Goal: Task Accomplishment & Management: Manage account settings

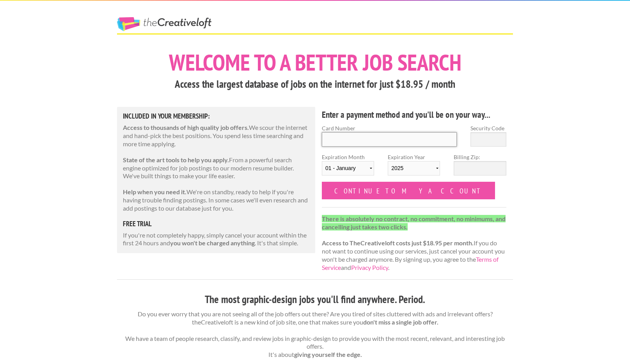
click at [406, 138] on input "Card Number" at bounding box center [389, 139] width 135 height 14
click at [195, 27] on link "The Creative Loft" at bounding box center [164, 24] width 94 height 14
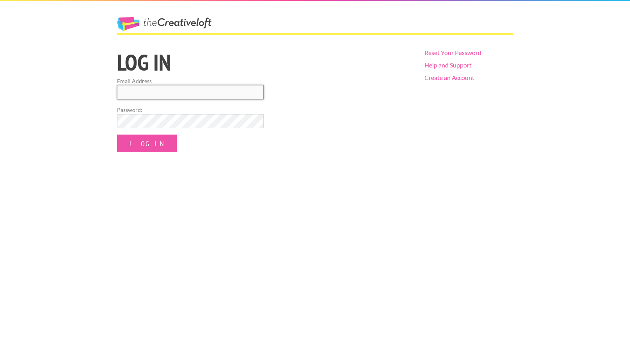
type input "brittanycostadesign@gmail.com"
click at [138, 143] on input "Log In" at bounding box center [147, 144] width 60 height 18
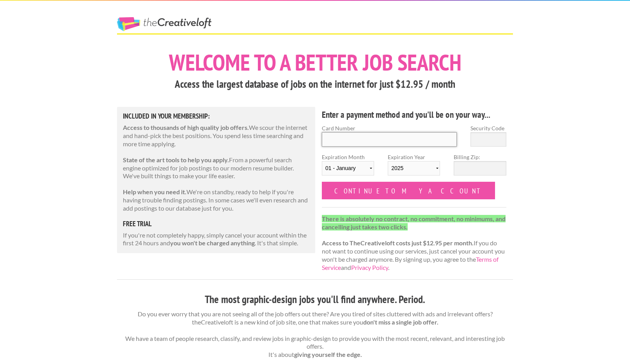
click at [336, 137] on input "Card Number" at bounding box center [389, 139] width 135 height 14
click at [487, 170] on input "Billing Zip:" at bounding box center [480, 168] width 52 height 14
click at [330, 140] on input "Card Number" at bounding box center [389, 139] width 135 height 14
type input "4207670258064875"
type input "011"
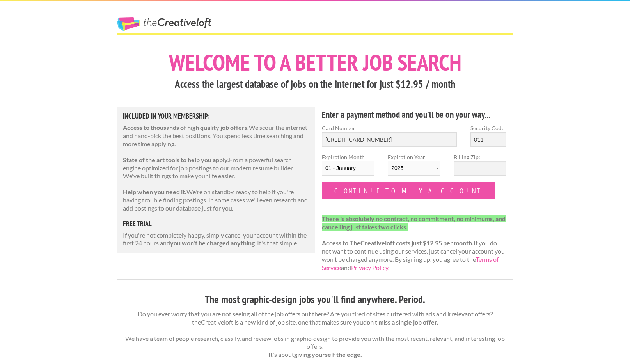
select select "05"
select select "2026"
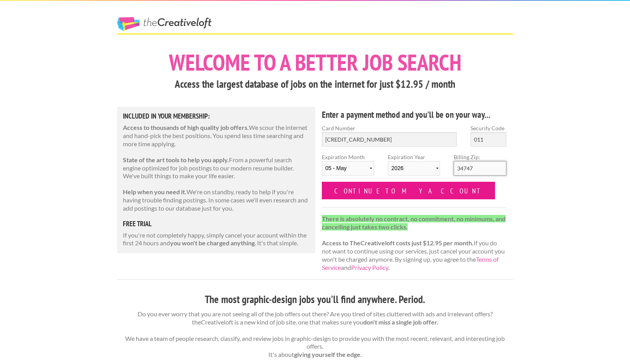
type input "34747"
click at [346, 191] on input "Continue to my account" at bounding box center [408, 191] width 173 height 18
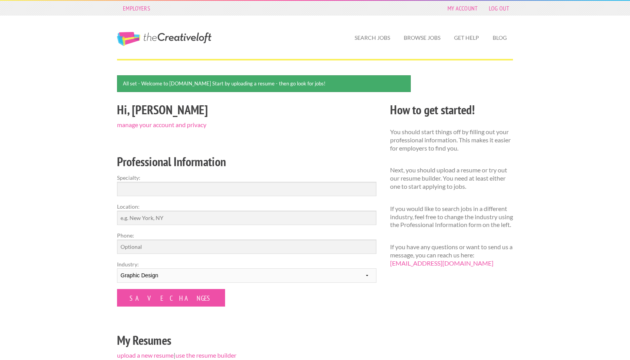
click at [289, 196] on form "Specialty: Location: Phone: Industry: --------- Fashion Interior Design Photogr…" at bounding box center [246, 240] width 259 height 133
click at [285, 190] on input "Specialty:" at bounding box center [246, 189] width 259 height 14
type input "Graphic Design"
click at [259, 223] on input "Location:" at bounding box center [246, 218] width 259 height 14
type input "Orlando, Florida"
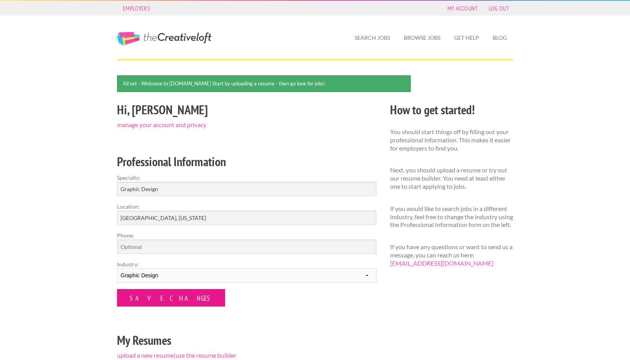
click at [149, 298] on input "Save Changes" at bounding box center [171, 298] width 108 height 18
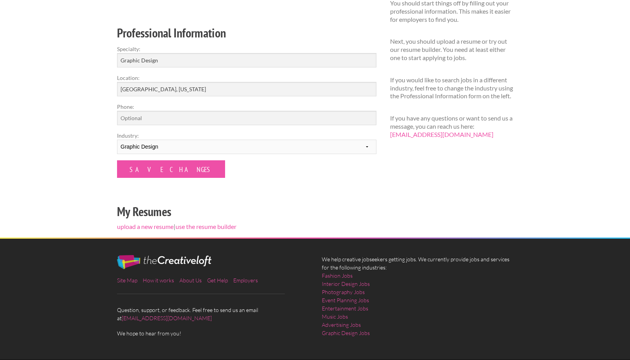
scroll to position [106, 0]
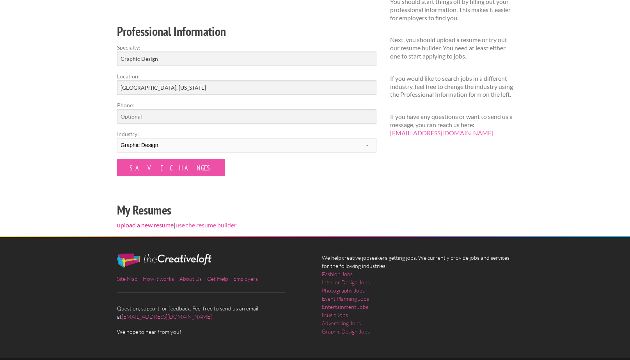
click at [157, 223] on link "upload a new resume" at bounding box center [145, 224] width 57 height 7
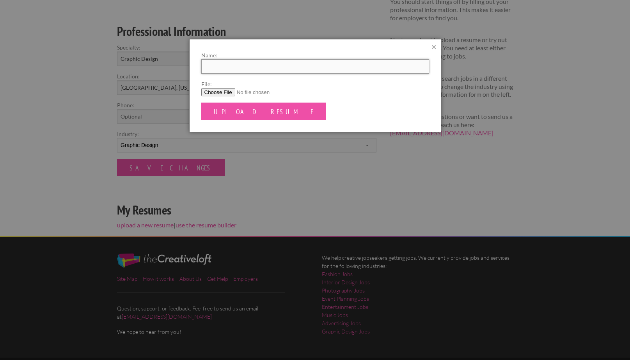
click at [249, 66] on input "Name:" at bounding box center [315, 66] width 228 height 14
click at [217, 90] on input "File:" at bounding box center [315, 92] width 228 height 8
type input "C:\fakepath\BrittanyCosta_Resume.8.2025.pdf"
click at [257, 114] on input "Upload Resume" at bounding box center [263, 112] width 125 height 18
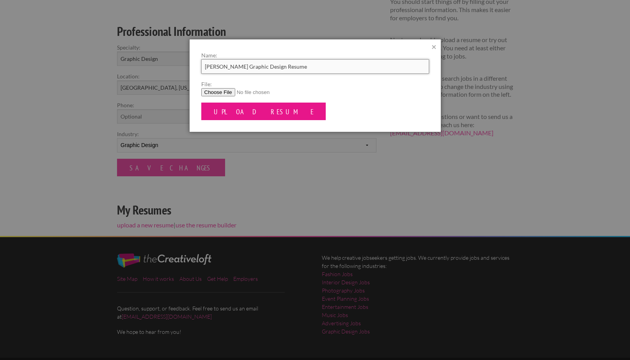
type input "[PERSON_NAME] Graphic Design Resume"
click at [234, 112] on input "Upload Resume" at bounding box center [263, 112] width 125 height 18
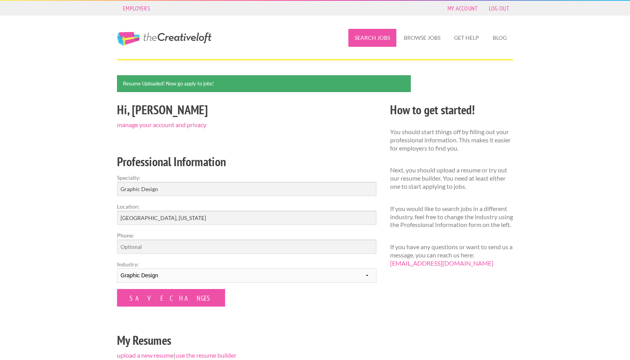
click at [379, 37] on link "Search Jobs" at bounding box center [372, 38] width 48 height 18
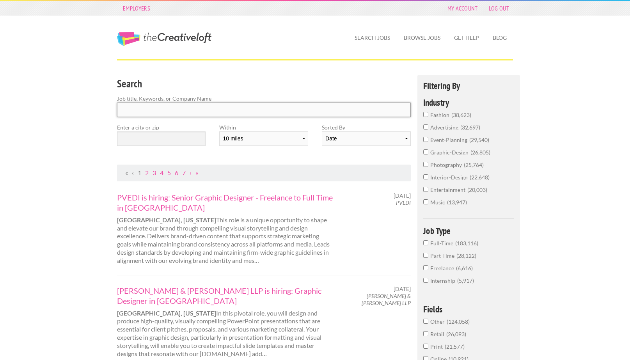
click at [317, 105] on input "Search" at bounding box center [264, 110] width 294 height 14
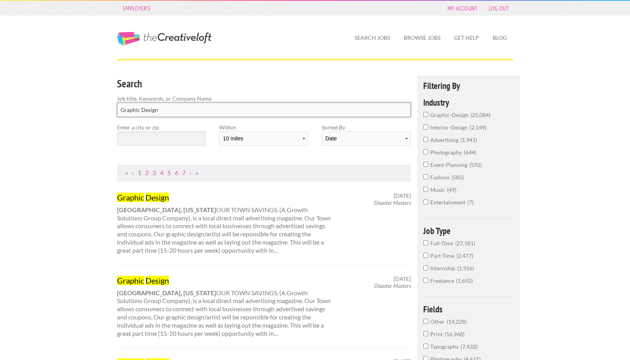
type input "Graphic Design"
click at [197, 135] on input "text" at bounding box center [161, 138] width 89 height 14
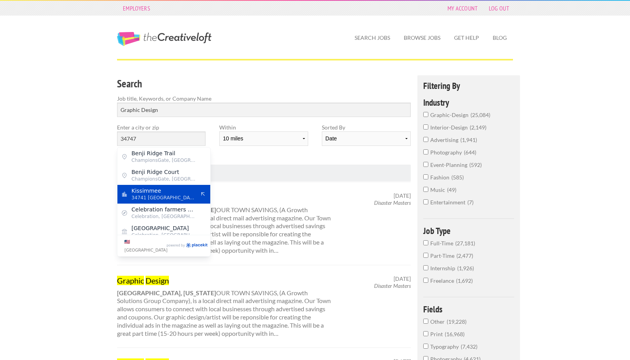
click at [180, 193] on span "Kissimmee" at bounding box center [163, 190] width 64 height 7
type input "Kissimmee"
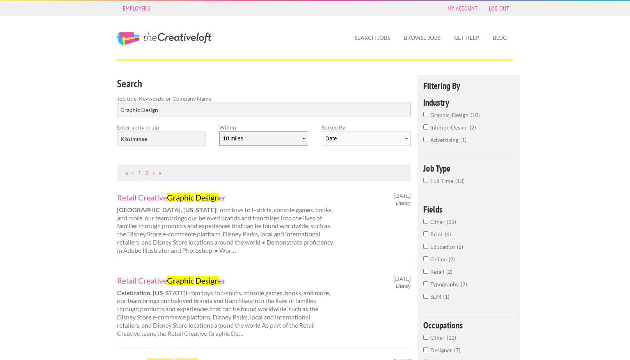
select select "20"
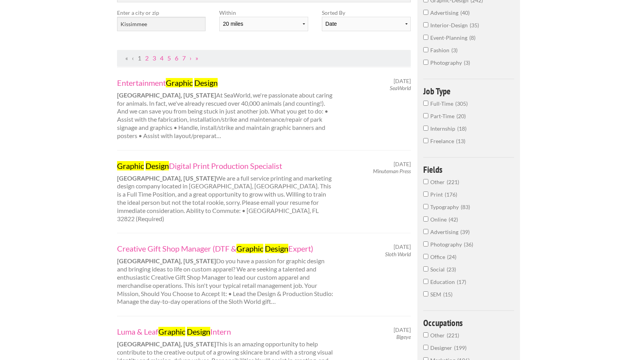
scroll to position [116, 0]
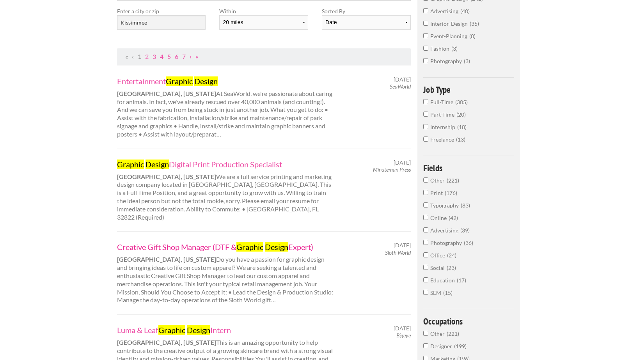
click at [192, 242] on link "Creative Gift Shop Manager (DTF & Graphic Design Expert)" at bounding box center [225, 247] width 217 height 10
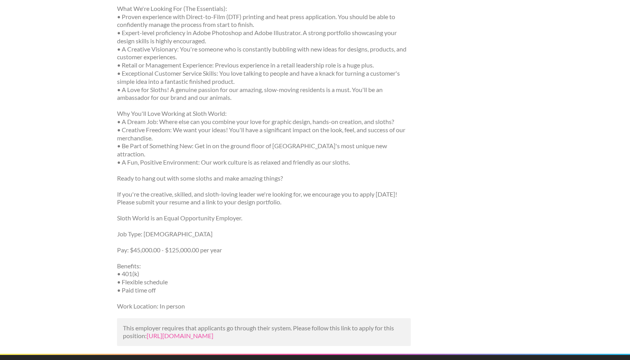
scroll to position [377, 0]
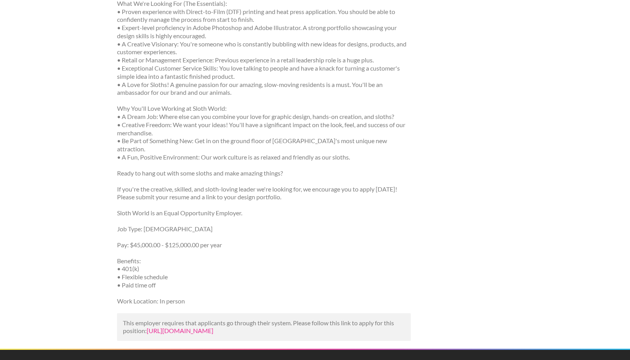
click at [213, 327] on link "https://www.indeed.com/viewjob?jk=aff3dbe68e77afeb&utm_campaign=google_jobs_app…" at bounding box center [180, 330] width 67 height 7
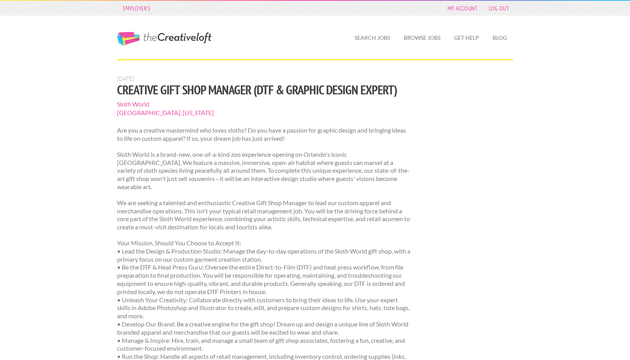
scroll to position [377, 0]
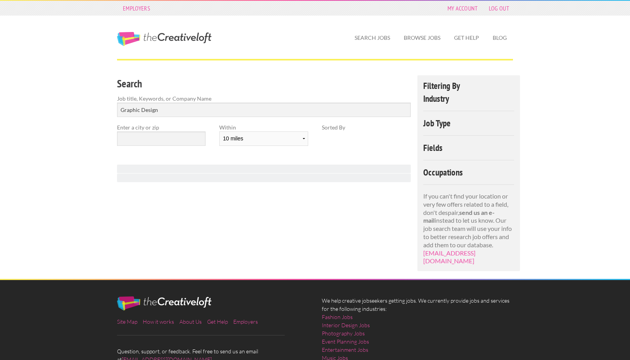
scroll to position [51, 0]
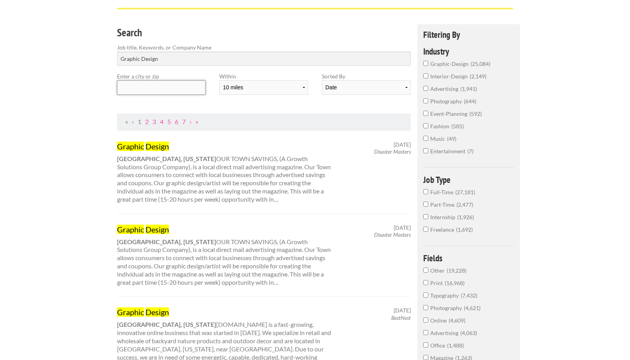
click at [183, 87] on input "text" at bounding box center [161, 87] width 89 height 14
click at [426, 63] on input "graphic-design 25,084" at bounding box center [425, 63] width 5 height 5
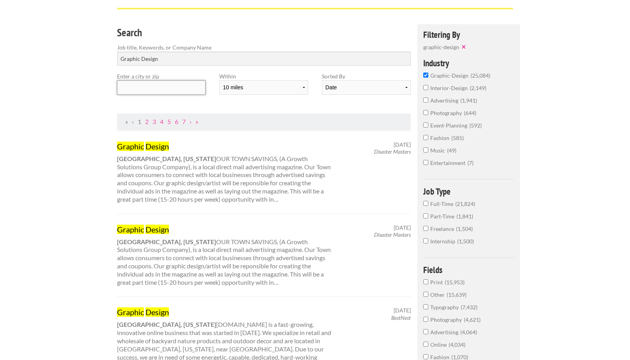
click at [182, 93] on input "text" at bounding box center [161, 87] width 89 height 14
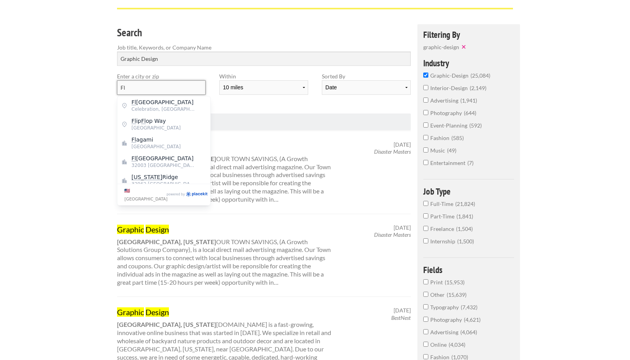
type input "F"
type input "O"
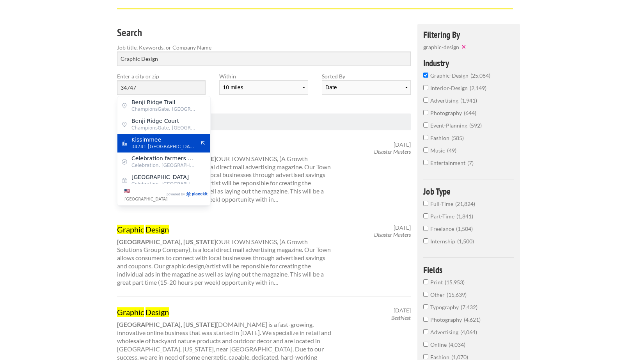
click at [176, 143] on span "Kissimmee" at bounding box center [163, 139] width 64 height 7
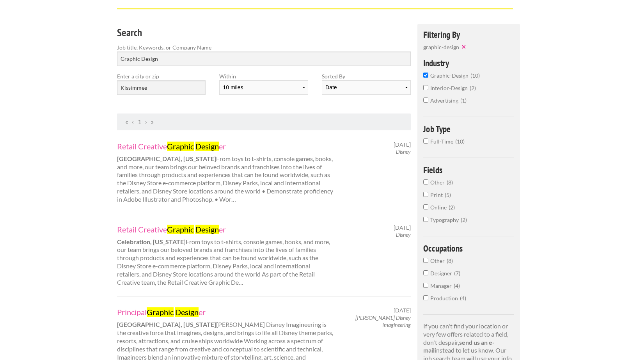
click at [213, 105] on div "Search Job title, Keywords, or Company Name Graphic Design Enter a city or zip …" at bounding box center [263, 68] width 307 height 89
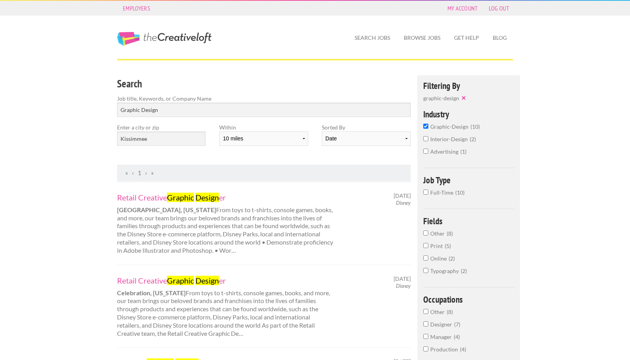
scroll to position [0, 0]
click at [177, 143] on input "Kissimmee" at bounding box center [161, 138] width 89 height 14
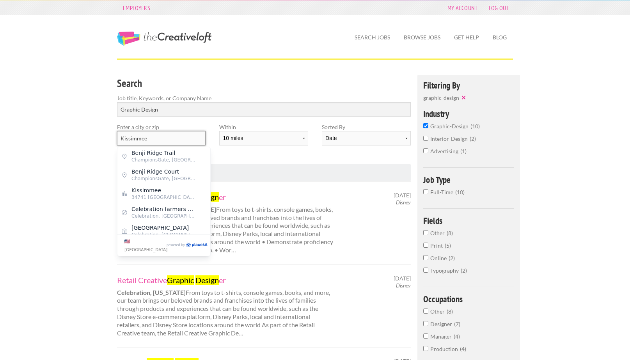
click at [177, 143] on input "Kissimmee" at bounding box center [161, 138] width 89 height 14
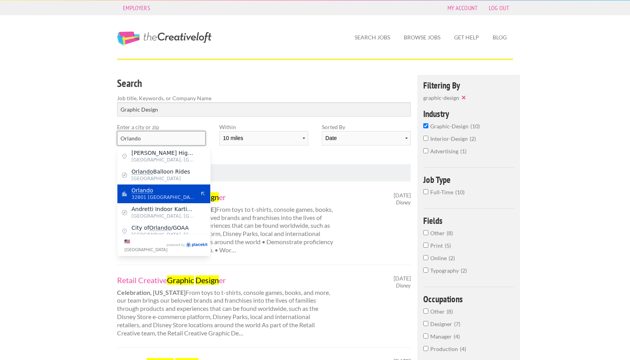
type input "Orlando"
click at [153, 190] on span "Orlando" at bounding box center [163, 190] width 64 height 7
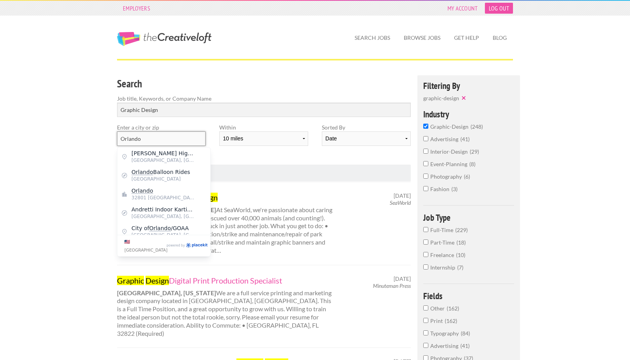
scroll to position [0, 0]
click at [472, 4] on link "My Account" at bounding box center [462, 8] width 38 height 11
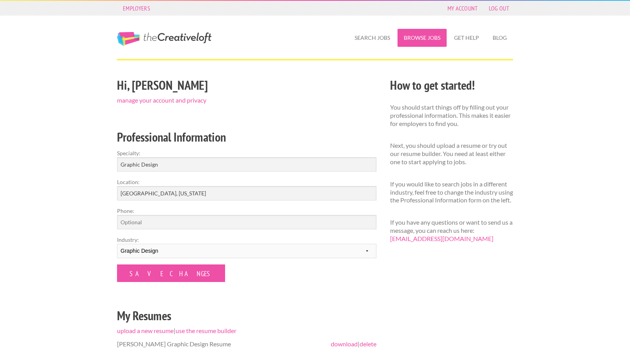
click at [399, 38] on link "Browse Jobs" at bounding box center [421, 38] width 49 height 18
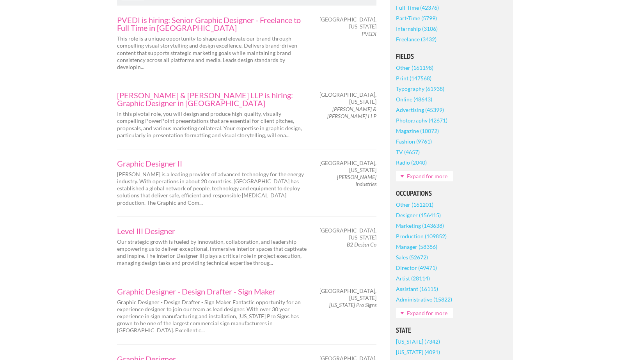
scroll to position [180, 0]
click at [408, 314] on link "Expand for more" at bounding box center [424, 312] width 57 height 11
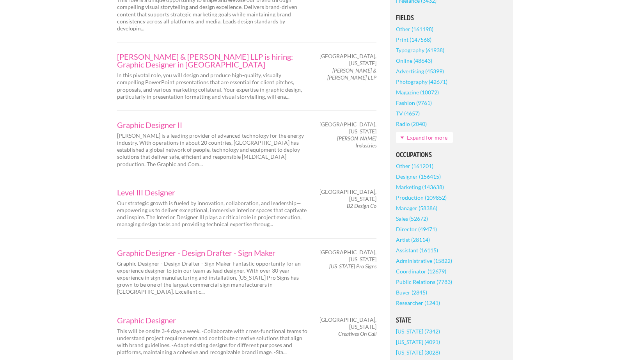
scroll to position [209, 0]
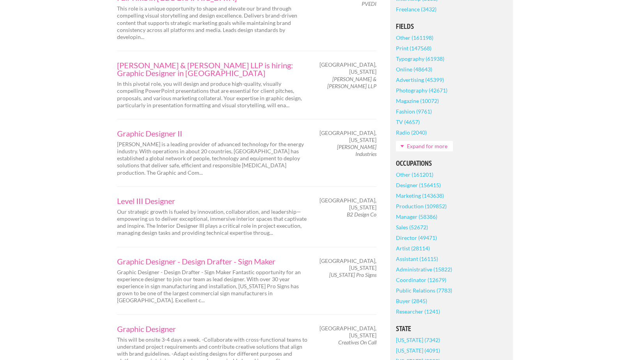
click at [413, 187] on link "Designer (156415)" at bounding box center [418, 185] width 45 height 11
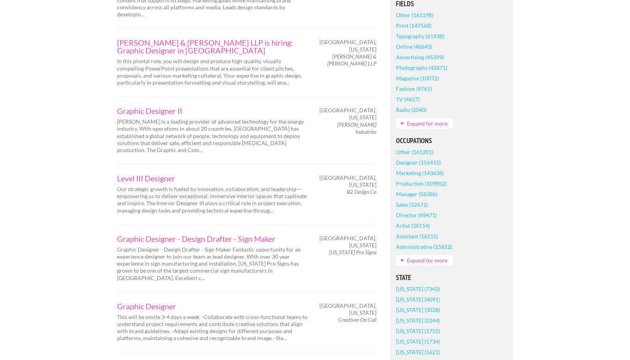
scroll to position [257, 0]
click at [419, 300] on link "Florida (4091)" at bounding box center [418, 298] width 44 height 11
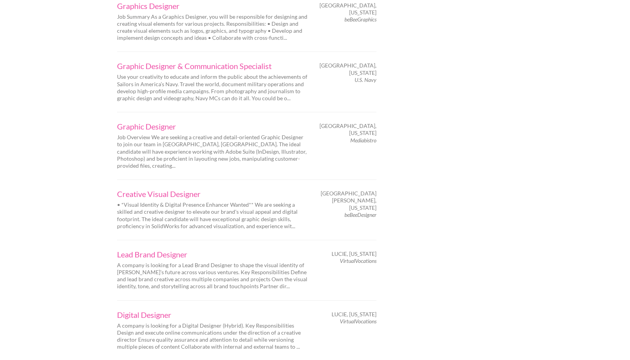
scroll to position [1160, 0]
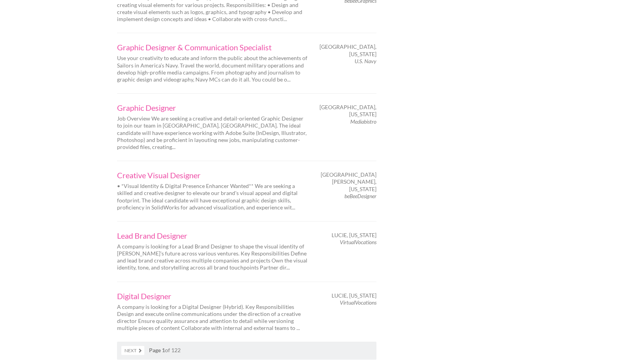
click at [138, 346] on link "Next" at bounding box center [132, 350] width 23 height 9
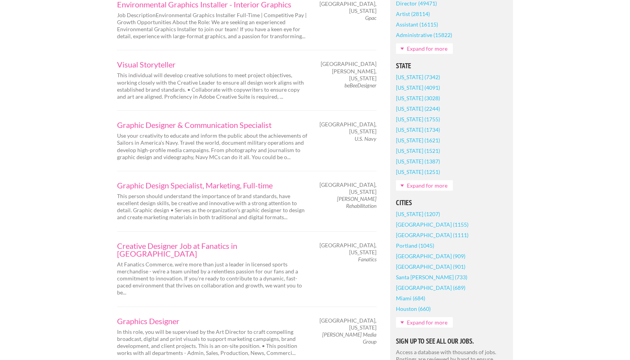
scroll to position [477, 0]
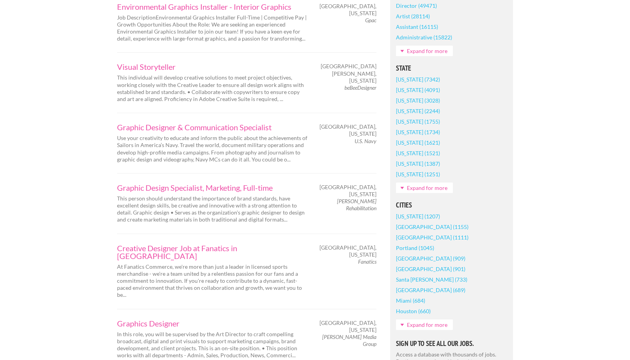
click at [426, 319] on link "Expand for more" at bounding box center [424, 324] width 57 height 11
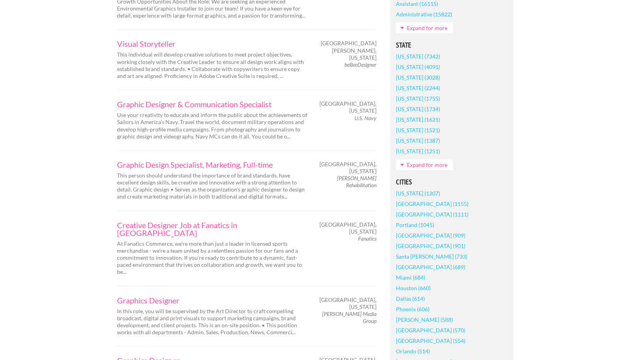
scroll to position [508, 0]
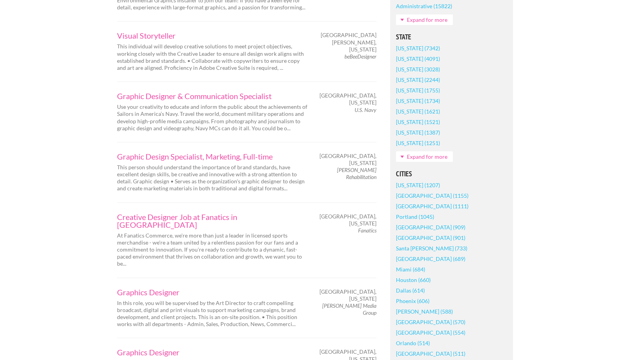
click at [405, 338] on link "Orlando (514)" at bounding box center [413, 343] width 34 height 11
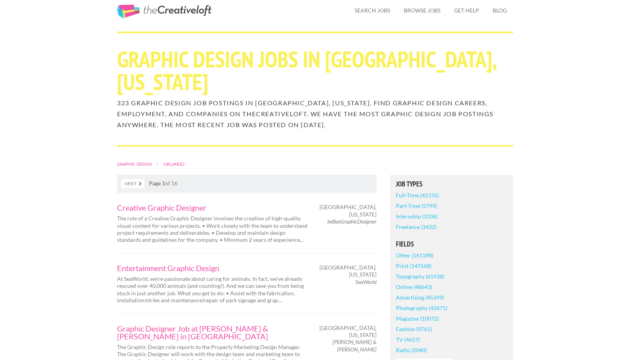
scroll to position [59, 0]
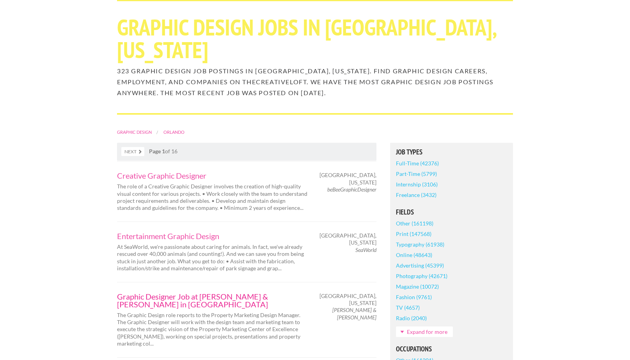
click at [249, 293] on link "Graphic Designer Job at [PERSON_NAME] & [PERSON_NAME] in [GEOGRAPHIC_DATA]" at bounding box center [212, 301] width 191 height 16
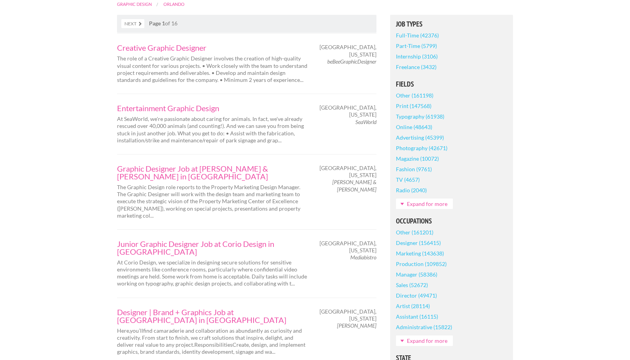
scroll to position [189, 0]
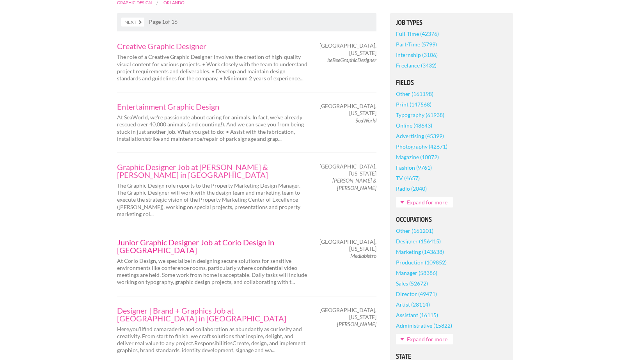
click at [163, 238] on link "Junior Graphic Designer Job at Corio Design in [GEOGRAPHIC_DATA]" at bounding box center [212, 246] width 191 height 16
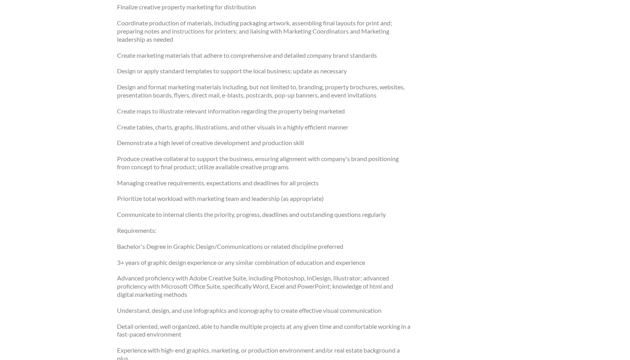
scroll to position [378, 0]
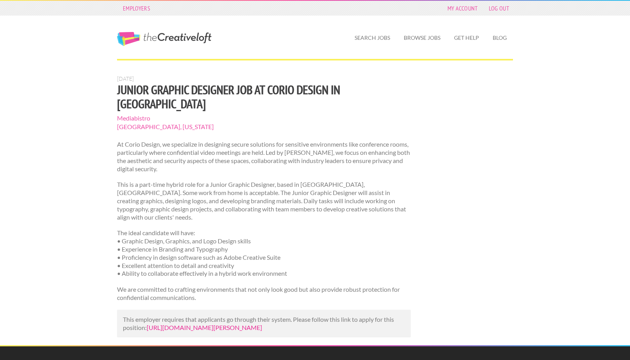
click at [217, 324] on link "[URL][DOMAIN_NAME][PERSON_NAME]" at bounding box center [204, 327] width 115 height 7
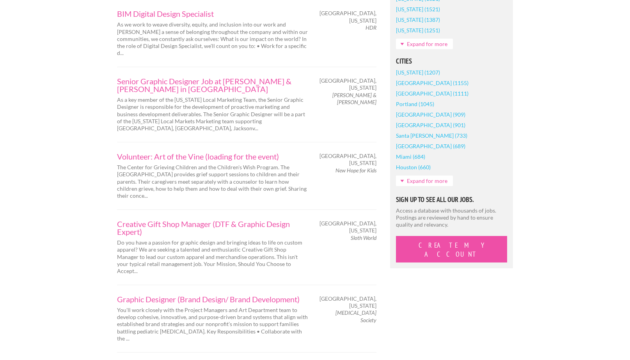
scroll to position [620, 0]
click at [153, 296] on link "Graphic Designer (Brand Design/ Brand Development)" at bounding box center [212, 300] width 191 height 8
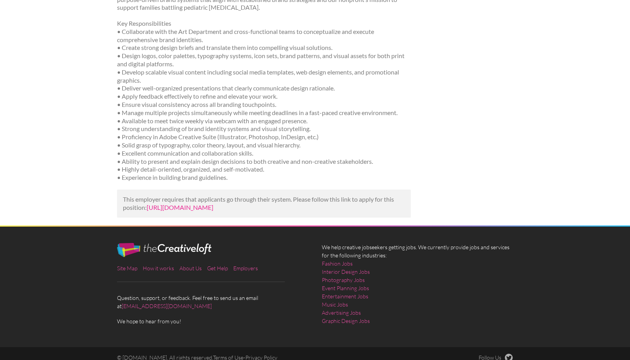
scroll to position [373, 0]
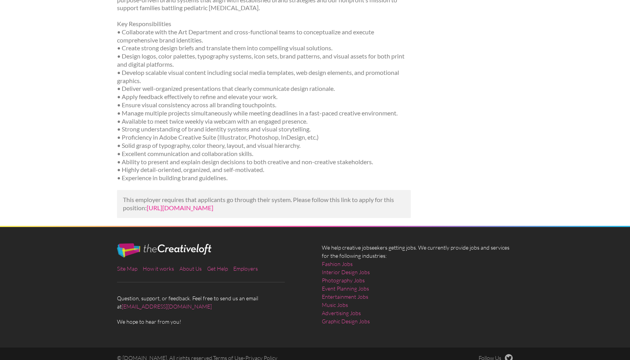
click at [173, 204] on link "https://www.snagajob.com/jobs/1098403786?utm_campaign=google_jobs_apply&utm_sou…" at bounding box center [180, 207] width 67 height 7
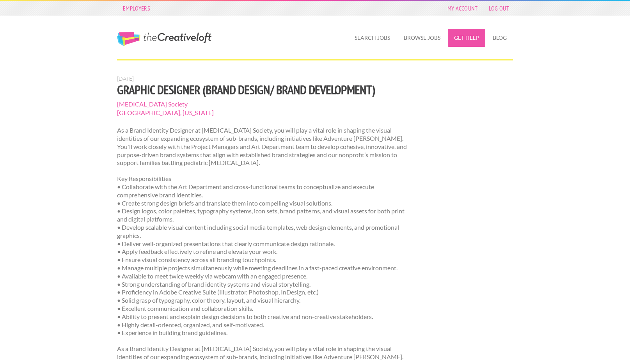
click at [468, 41] on link "Get Help" at bounding box center [466, 38] width 37 height 18
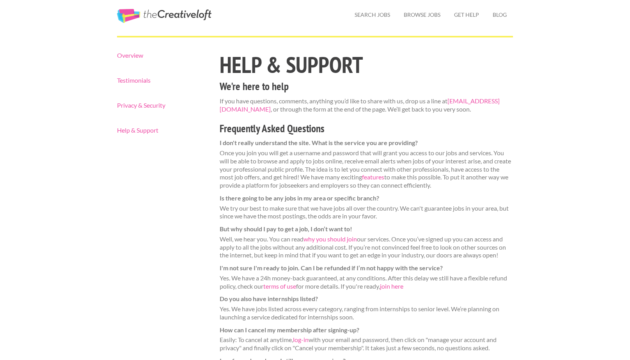
scroll to position [25, 0]
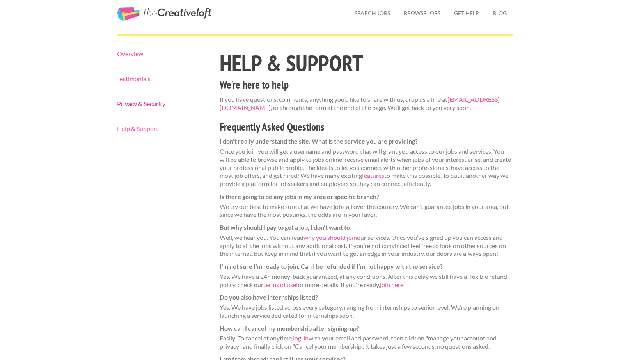
click at [142, 104] on link "Privacy & Security" at bounding box center [161, 104] width 89 height 6
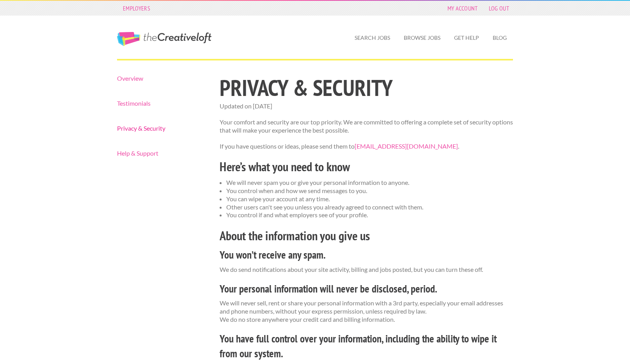
click at [137, 128] on link "Privacy & Security" at bounding box center [161, 128] width 89 height 6
click at [463, 7] on link "My Account" at bounding box center [462, 8] width 38 height 11
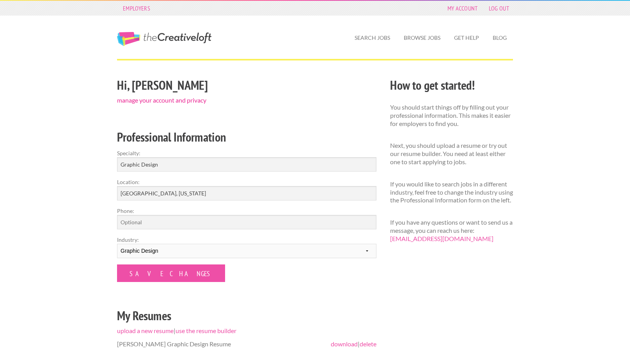
click at [165, 103] on link "manage your account and privacy" at bounding box center [161, 99] width 89 height 7
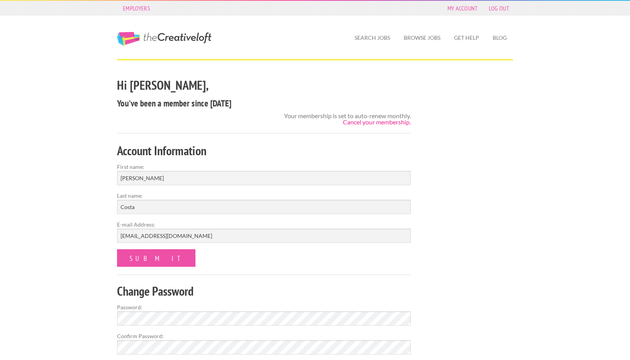
click at [358, 124] on link "Cancel your membership." at bounding box center [377, 121] width 68 height 7
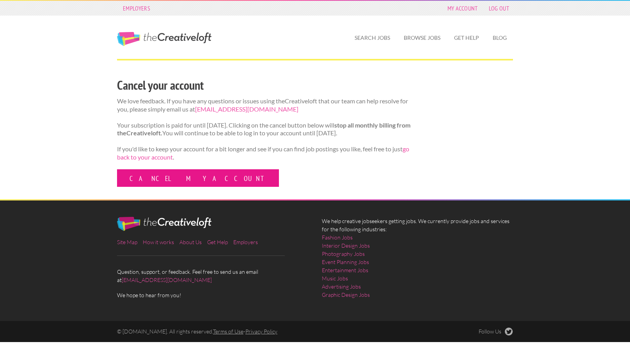
click at [190, 183] on link "Cancel my account" at bounding box center [198, 178] width 162 height 18
